Goal: Task Accomplishment & Management: Use online tool/utility

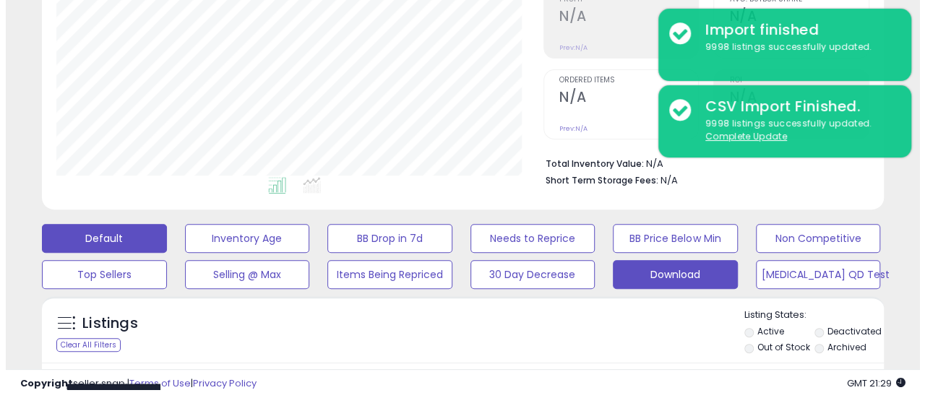
scroll to position [296, 487]
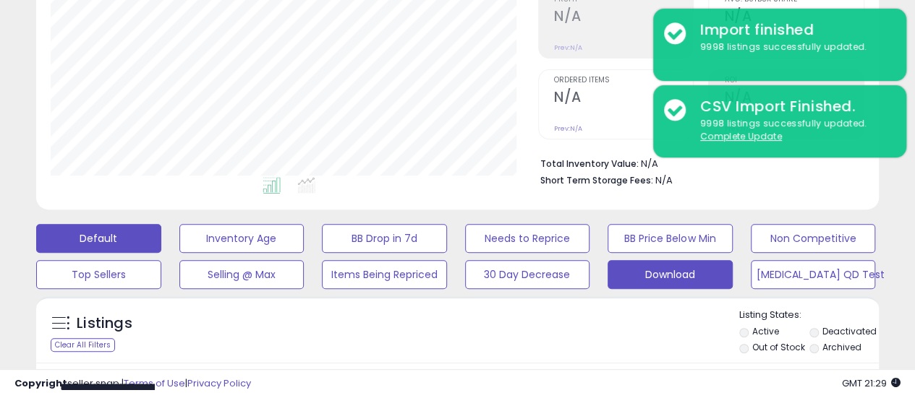
click at [304, 253] on button "Download" at bounding box center [241, 238] width 125 height 29
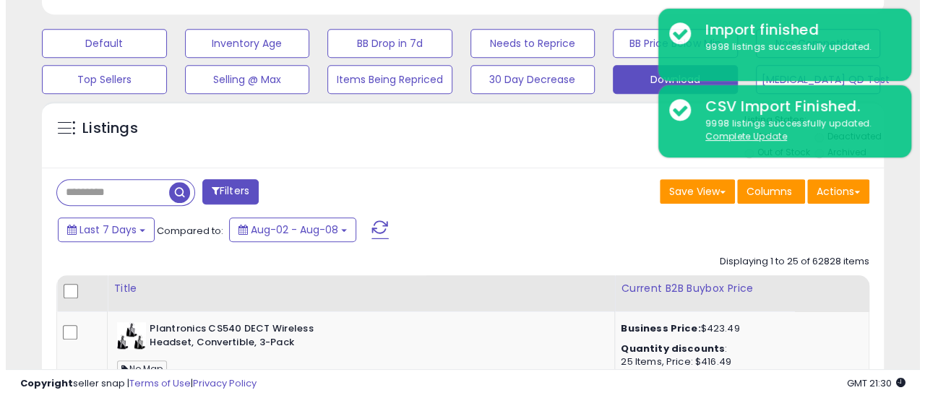
scroll to position [432, 0]
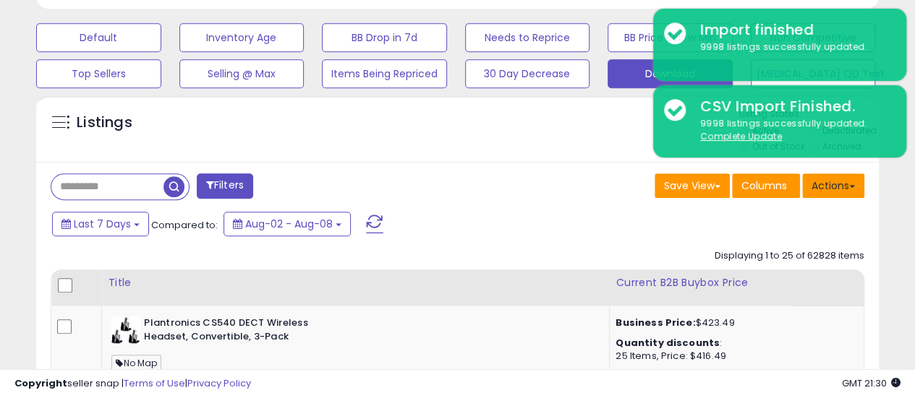
click at [836, 196] on button "Actions" at bounding box center [833, 186] width 62 height 25
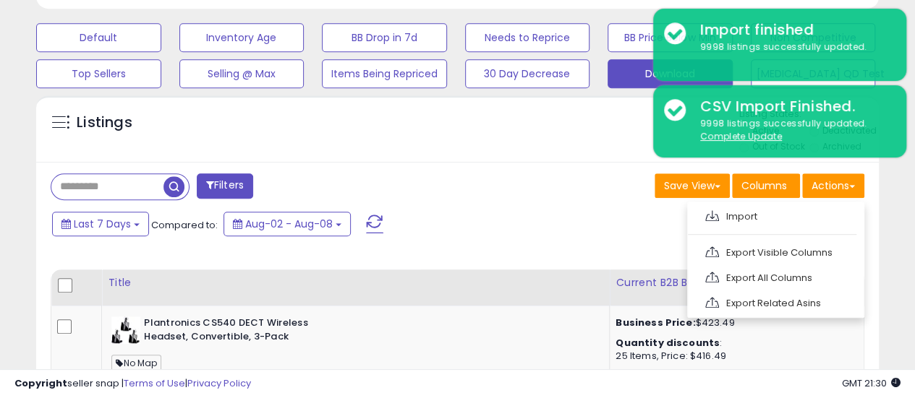
click at [790, 226] on ul "Import Export Visible Columns Export All Columns Export Related Asins" at bounding box center [775, 260] width 177 height 116
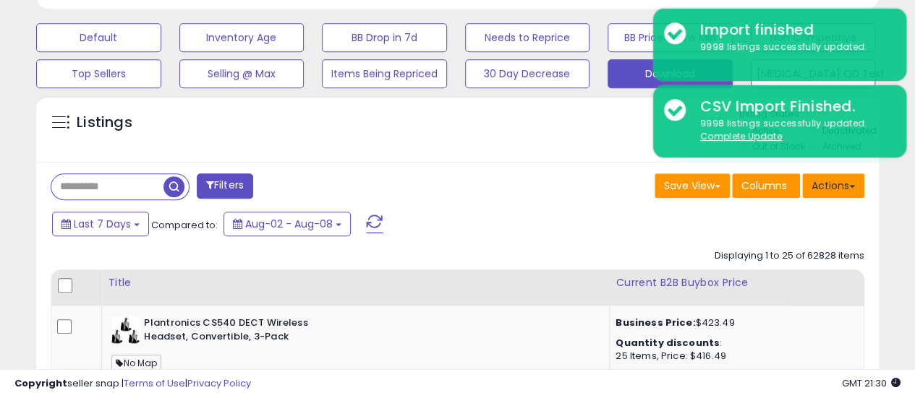
click at [847, 184] on button "Actions" at bounding box center [833, 186] width 62 height 25
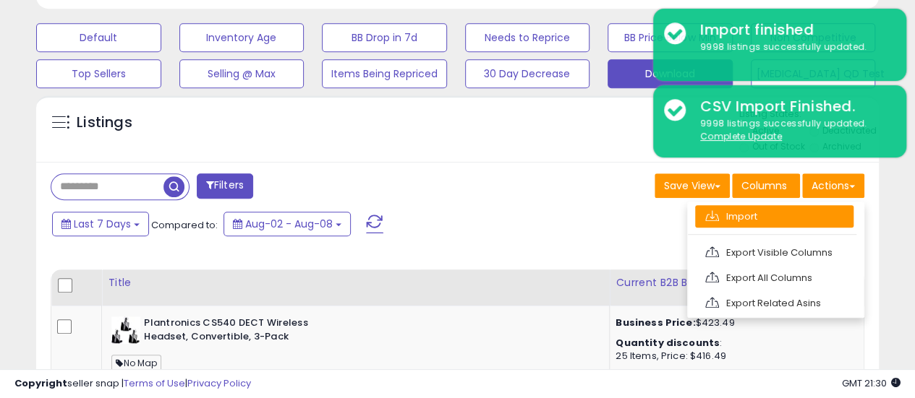
click at [786, 210] on link "Import" at bounding box center [774, 216] width 158 height 22
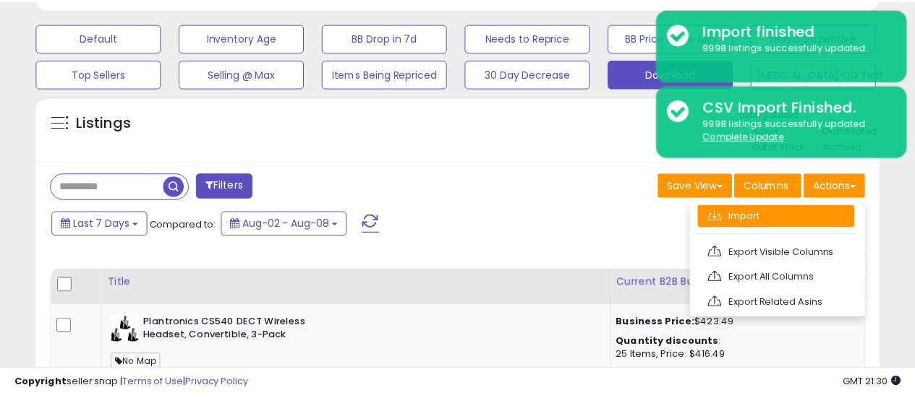
scroll to position [296, 493]
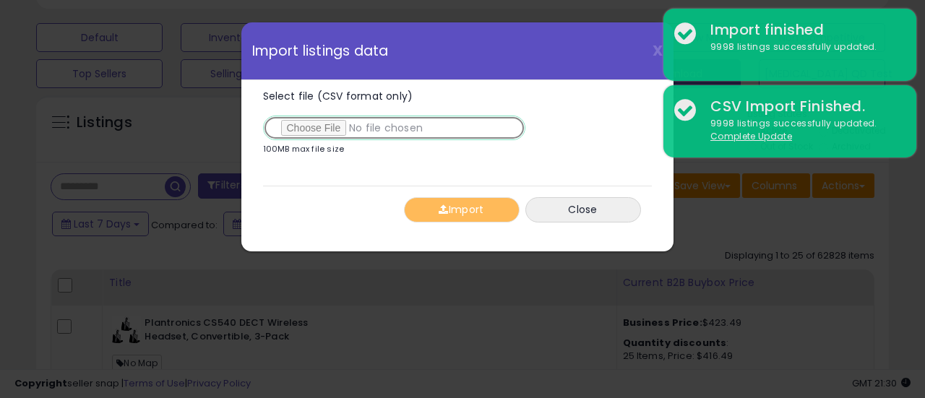
click at [320, 124] on input "Select file (CSV format only)" at bounding box center [394, 128] width 262 height 25
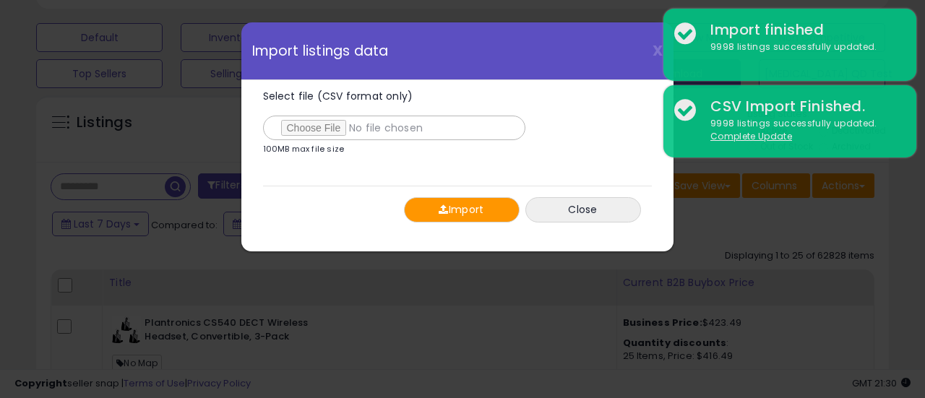
click at [439, 208] on span "button" at bounding box center [443, 210] width 9 height 10
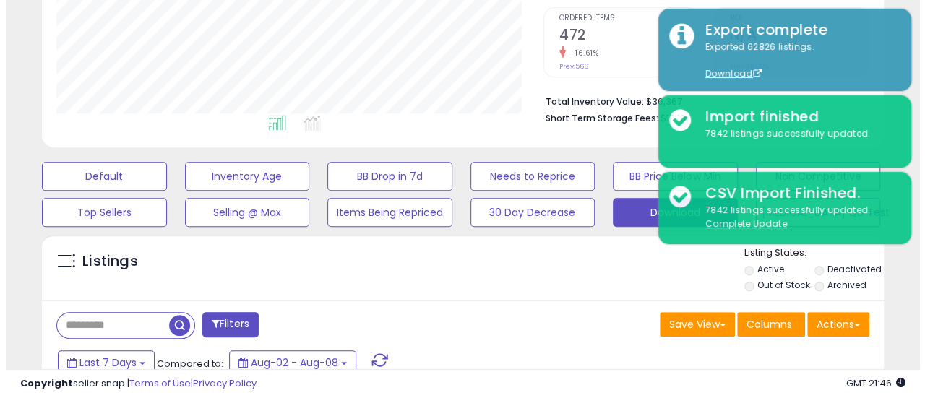
scroll to position [295, 0]
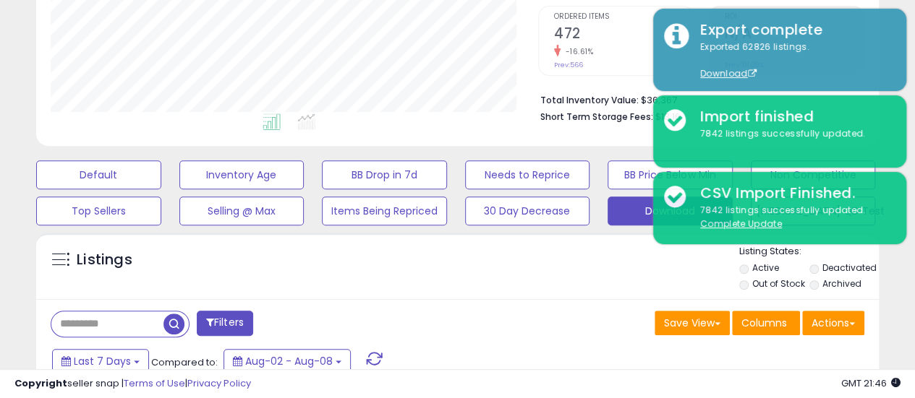
click at [818, 335] on div "Actions [GEOGRAPHIC_DATA] Export Visible Columns Export All Columns Export Rela…" at bounding box center [833, 325] width 62 height 28
click at [831, 326] on button "Actions" at bounding box center [833, 323] width 62 height 25
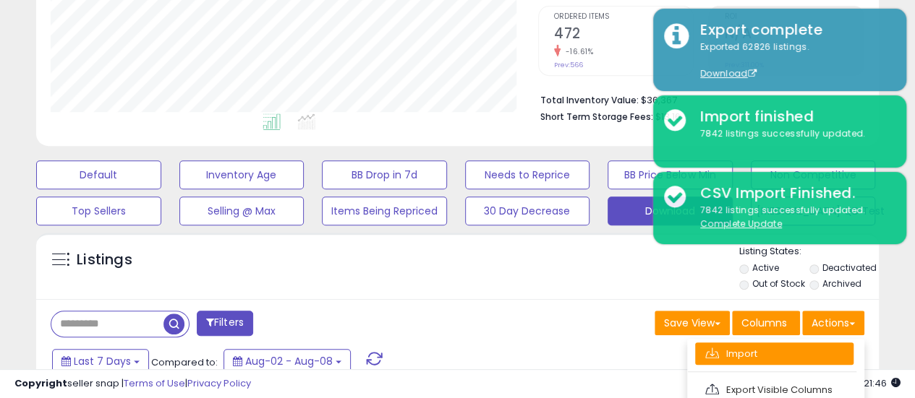
click at [736, 346] on link "Import" at bounding box center [774, 354] width 158 height 22
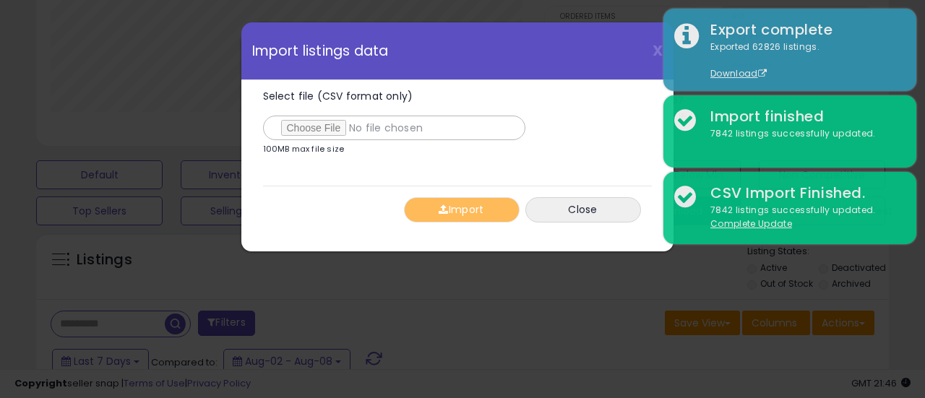
drag, startPoint x: 303, startPoint y: 112, endPoint x: 307, endPoint y: 124, distance: 13.0
click at [307, 124] on label "Select file (CSV format only)" at bounding box center [394, 115] width 262 height 49
click at [307, 124] on input "Select file (CSV format only)" at bounding box center [394, 128] width 262 height 25
type input "**********"
click at [459, 212] on button "Import" at bounding box center [462, 209] width 116 height 25
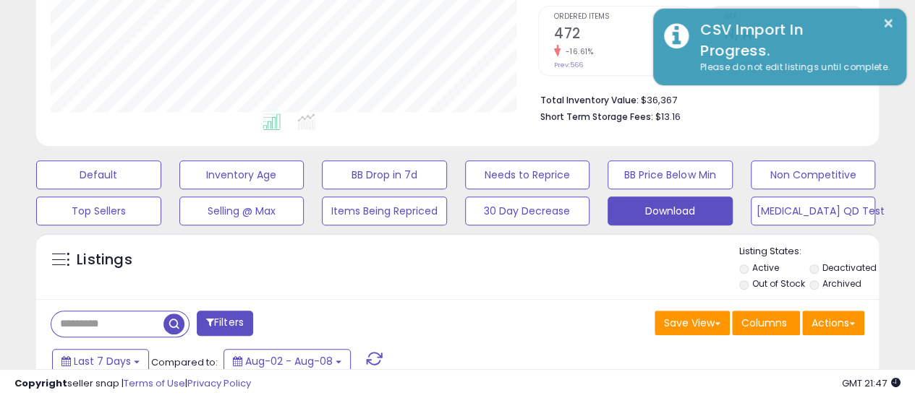
scroll to position [722731, 722540]
